Goal: Information Seeking & Learning: Check status

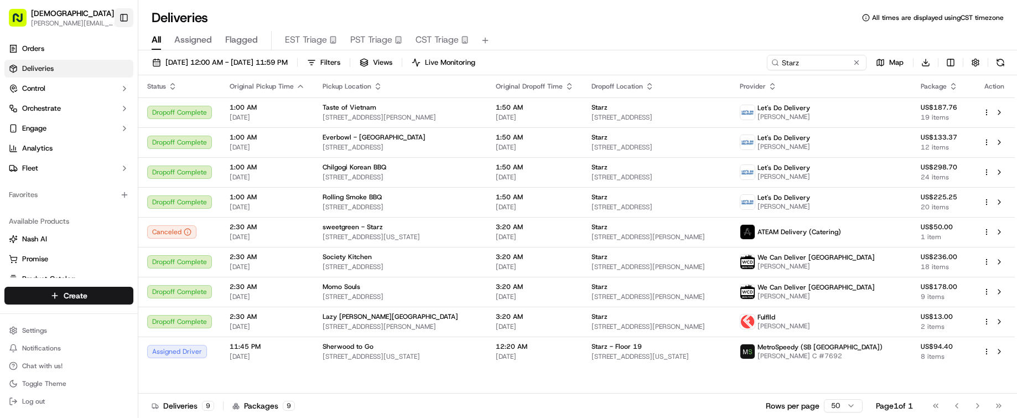
click at [121, 15] on button "Toggle Sidebar" at bounding box center [123, 17] width 19 height 19
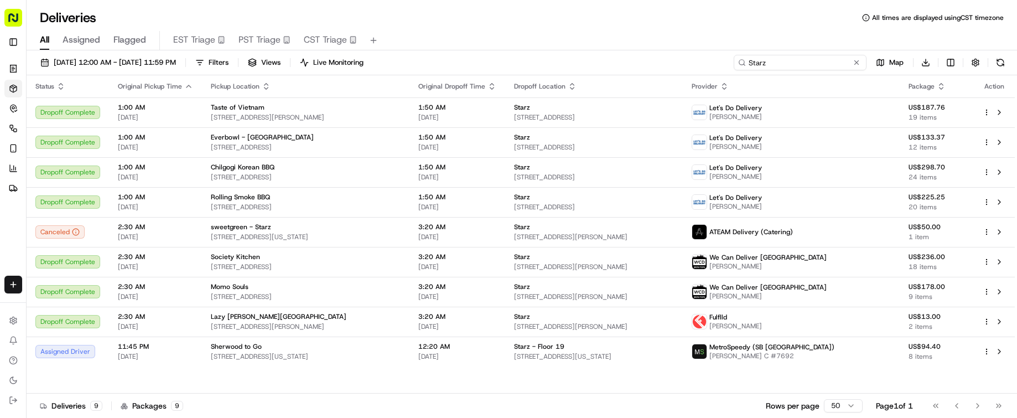
click at [795, 59] on input "Starz" at bounding box center [799, 62] width 133 height 15
click at [796, 59] on input "Starz" at bounding box center [799, 62] width 133 height 15
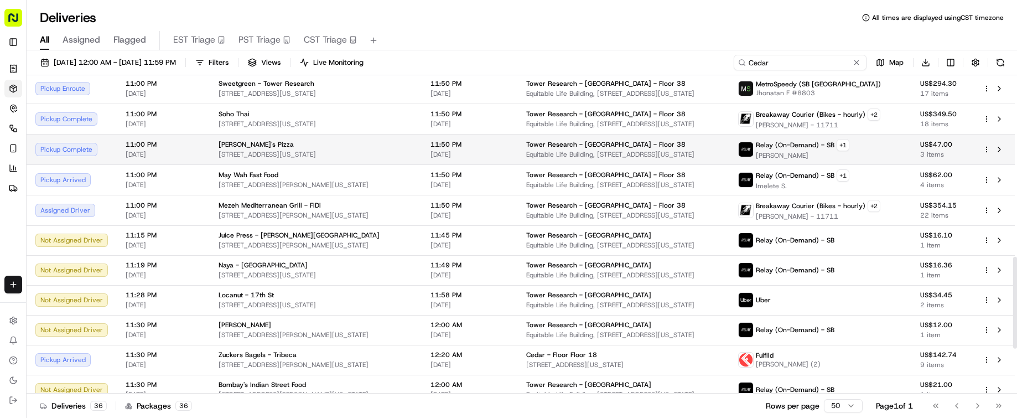
scroll to position [783, 0]
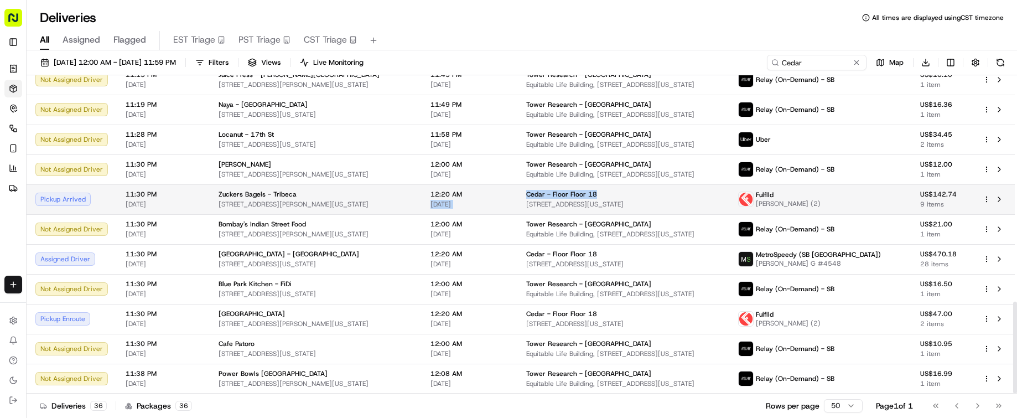
drag, startPoint x: 573, startPoint y: 193, endPoint x: 502, endPoint y: 199, distance: 71.0
click at [502, 199] on tr "Pickup Arrived 11:30 PM [DATE] Zuckers Bagels - Tribeca [STREET_ADDRESS][PERSON…" at bounding box center [521, 199] width 988 height 30
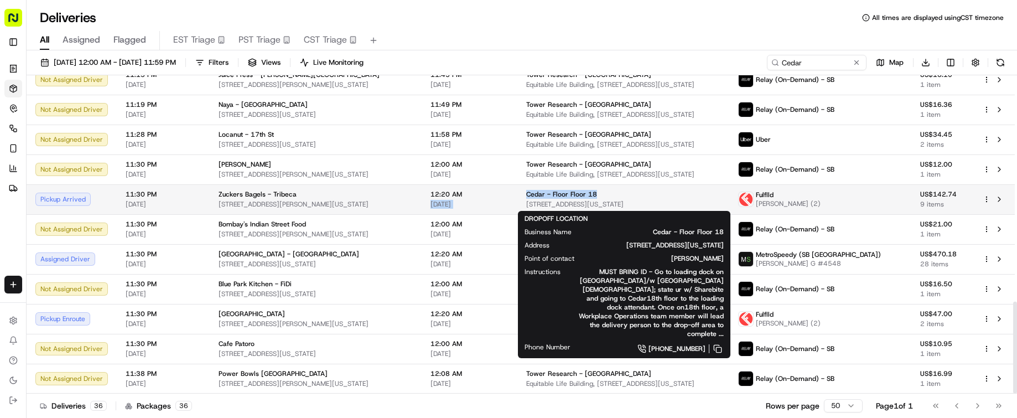
click at [605, 191] on div "Cedar - Floor Floor 18" at bounding box center [623, 194] width 194 height 9
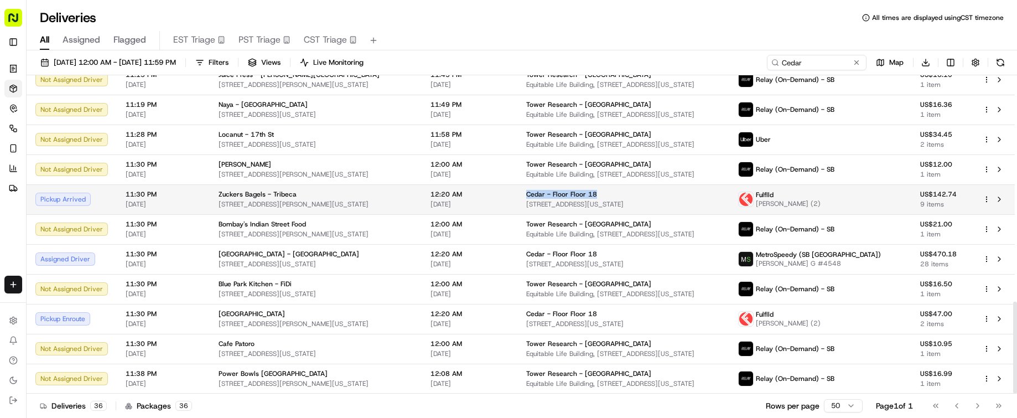
drag, startPoint x: 561, startPoint y: 192, endPoint x: 513, endPoint y: 196, distance: 48.9
click at [517, 196] on td "Cedar - Floor Floor [GEOGRAPHIC_DATA][STREET_ADDRESS][US_STATE]" at bounding box center [622, 199] width 211 height 30
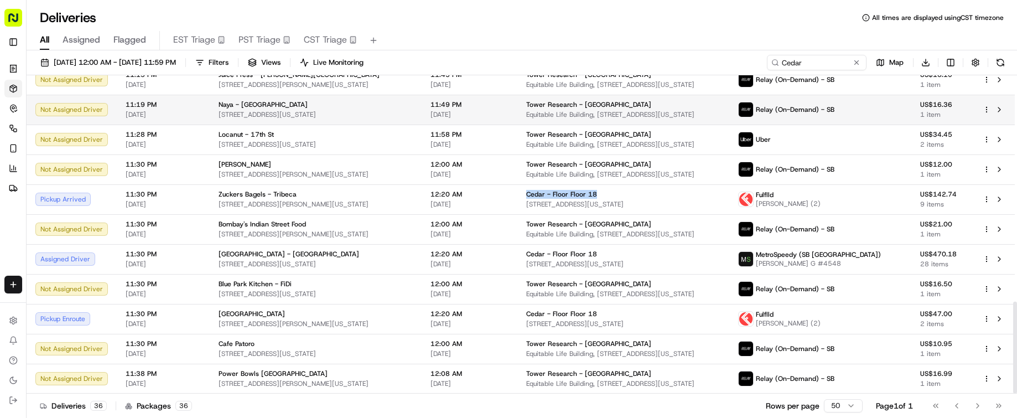
copy span "Cedar - Floor Floor 18"
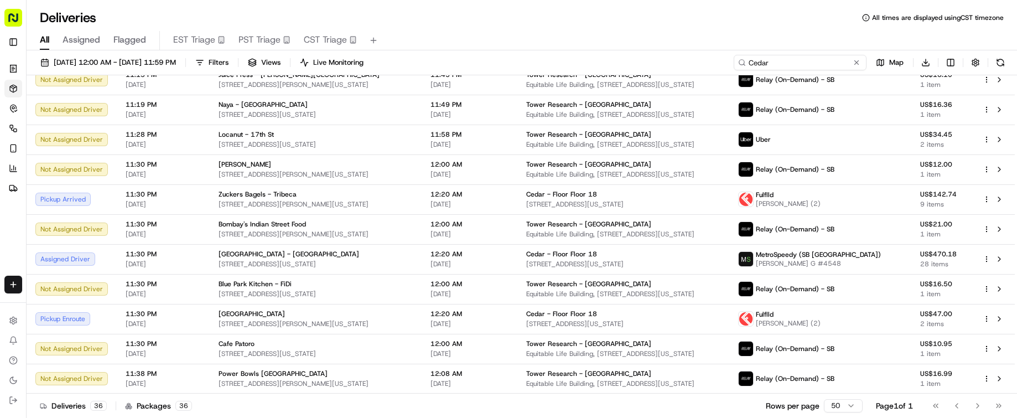
click at [812, 64] on input "Cedar" at bounding box center [799, 62] width 133 height 15
paste input "- Floor Floor 18"
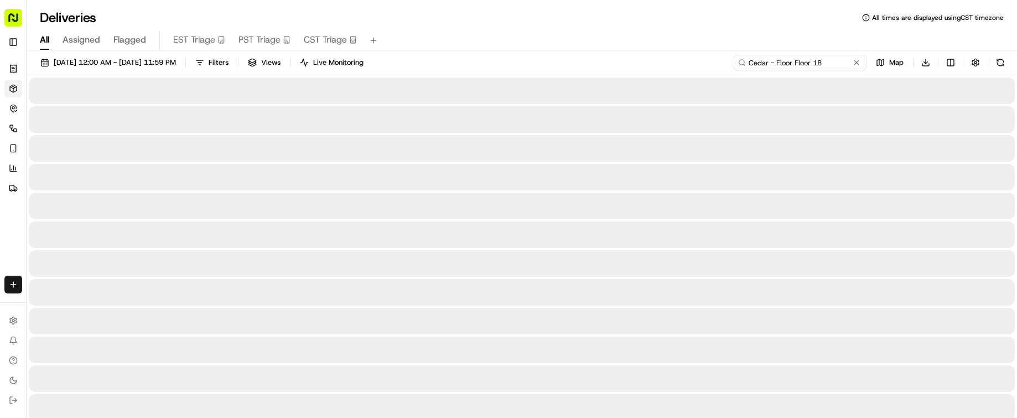
type input "Cedar - Floor Floor 18"
click at [633, 40] on div "All Assigned Flagged EST Triage PST Triage CST Triage" at bounding box center [522, 40] width 990 height 19
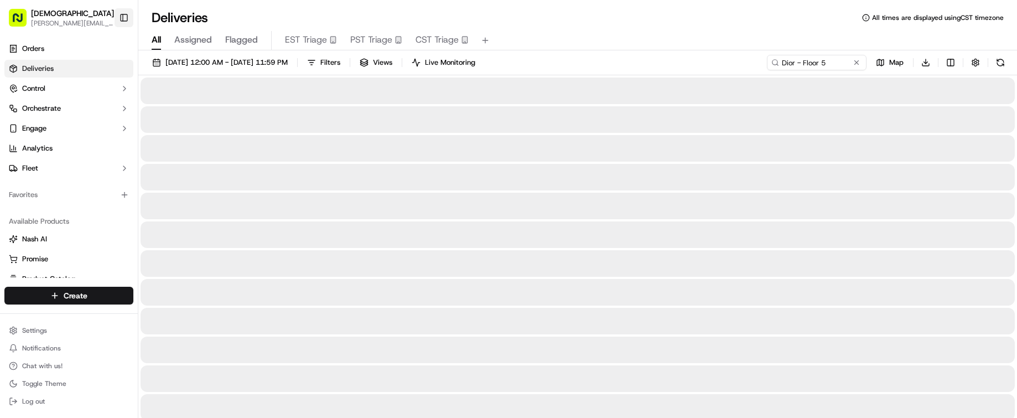
click at [122, 18] on button "Toggle Sidebar" at bounding box center [123, 17] width 19 height 19
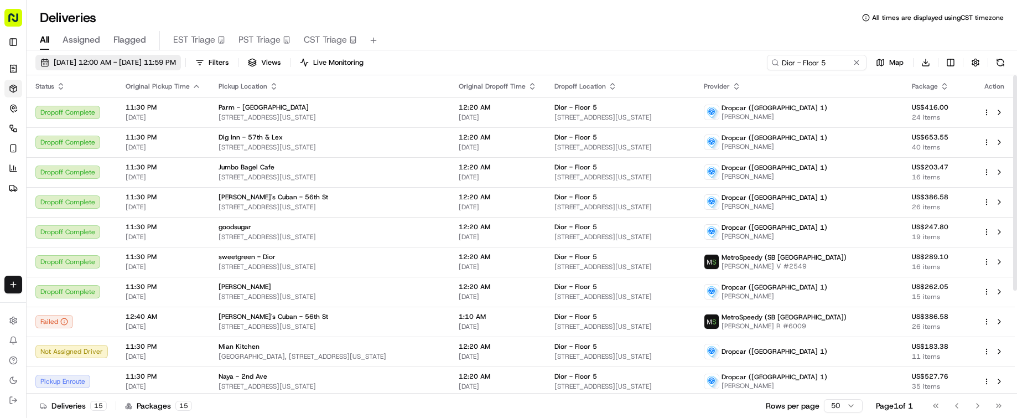
click at [56, 60] on span "[DATE] 12:00 AM - [DATE] 11:59 PM" at bounding box center [115, 63] width 122 height 10
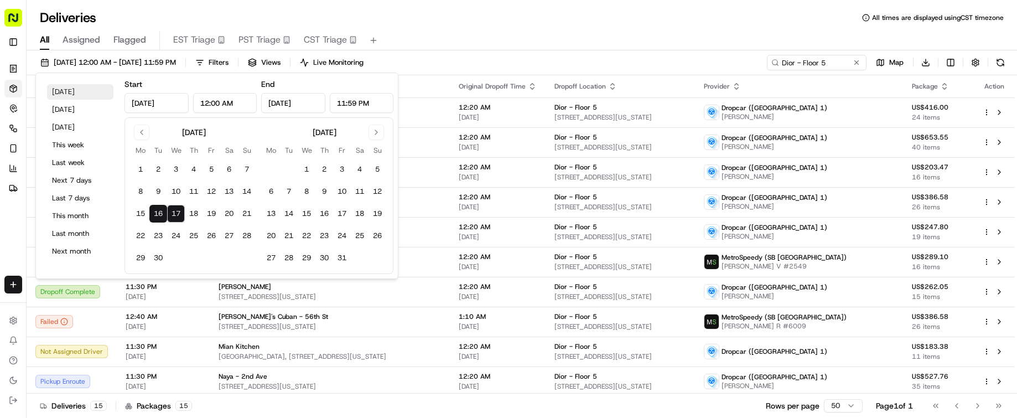
click at [75, 90] on button "Today" at bounding box center [80, 91] width 66 height 15
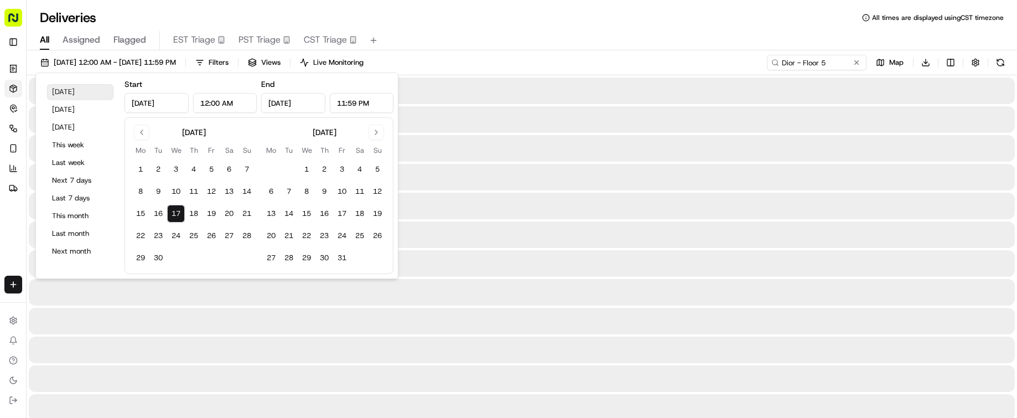
click at [75, 90] on button "Today" at bounding box center [80, 91] width 66 height 15
type input "Sep 17, 2025"
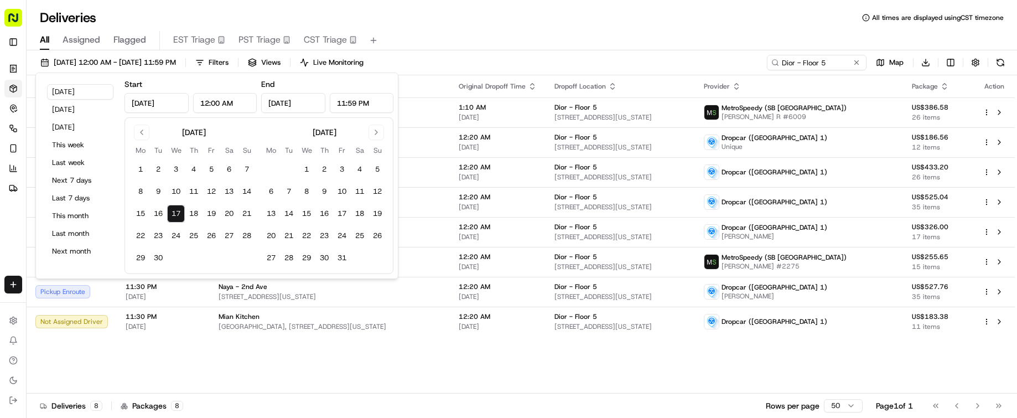
click at [497, 32] on div "All Assigned Flagged EST Triage PST Triage CST Triage" at bounding box center [522, 40] width 990 height 19
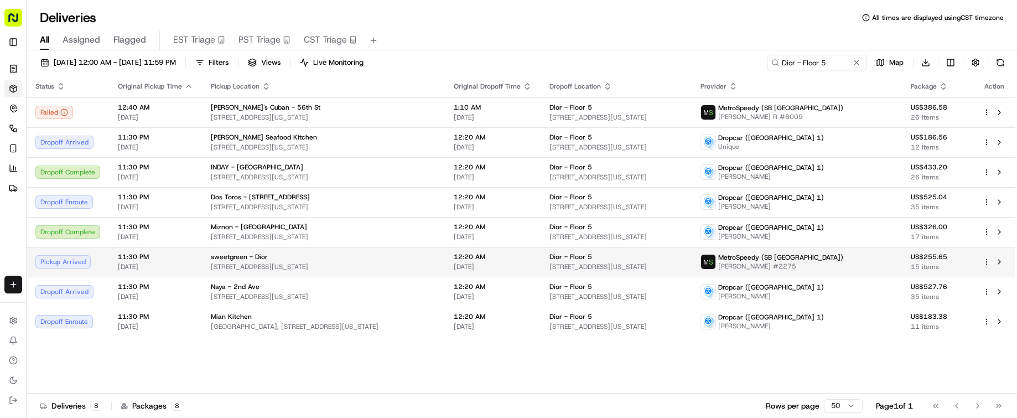
click at [405, 261] on div "sweetgreen - Dior 66 E 55th St, New York, NY 10022, USA" at bounding box center [323, 261] width 225 height 19
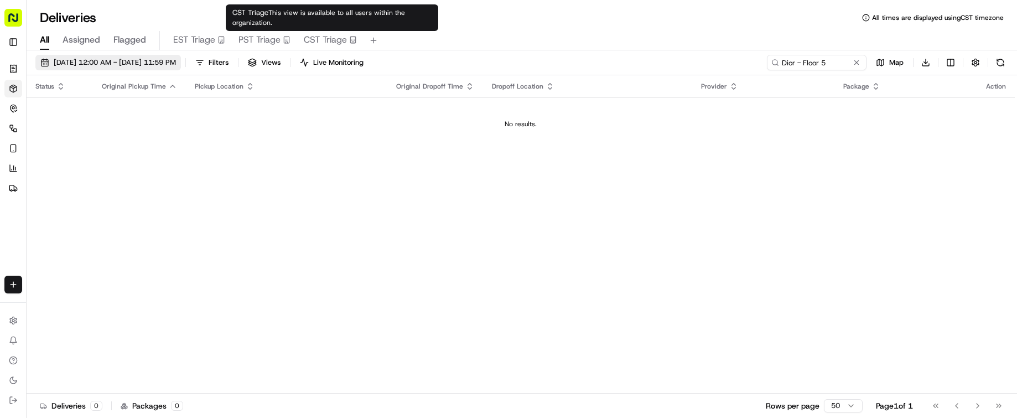
click at [176, 64] on span "09/18/2025 12:00 AM - 09/18/2025 11:59 PM" at bounding box center [115, 63] width 122 height 10
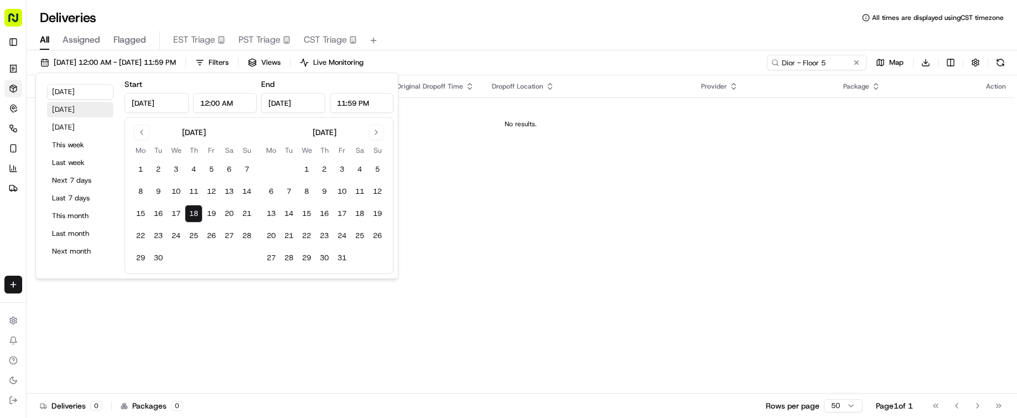
click at [82, 107] on button "Yesterday" at bounding box center [80, 109] width 66 height 15
type input "Sep 17, 2025"
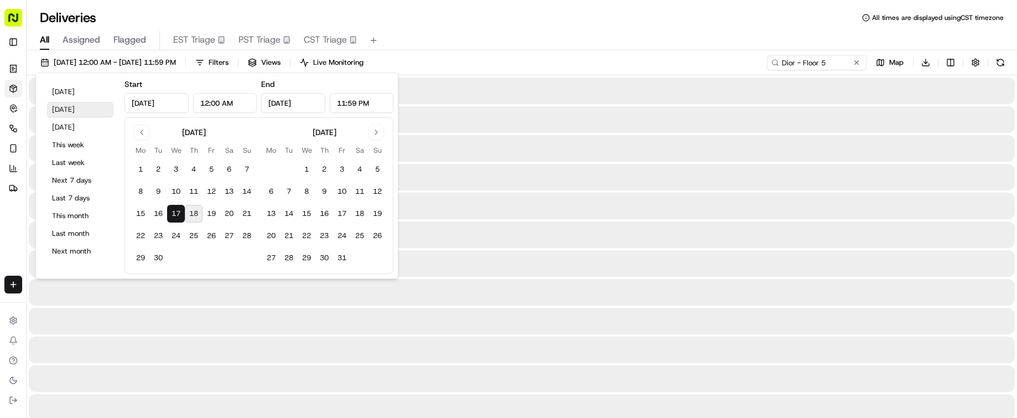
click at [82, 107] on button "Yesterday" at bounding box center [80, 109] width 66 height 15
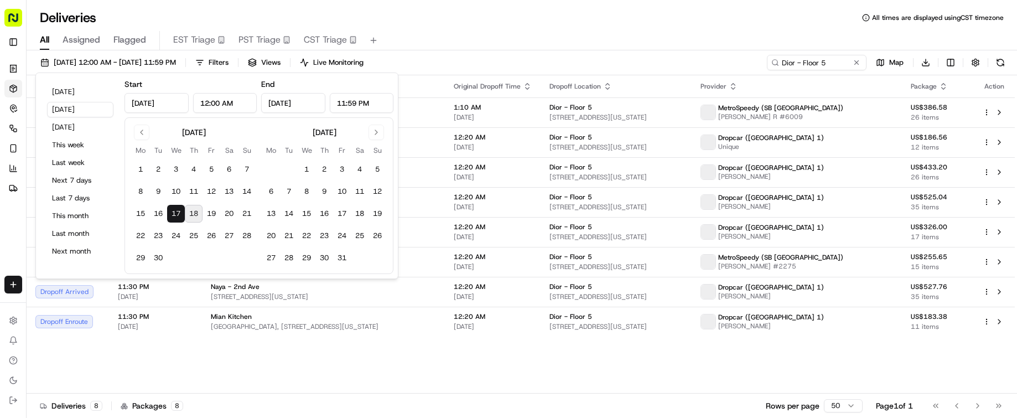
click at [484, 33] on div "All Assigned Flagged EST Triage PST Triage CST Triage" at bounding box center [522, 40] width 990 height 19
